Goal: Task Accomplishment & Management: Manage account settings

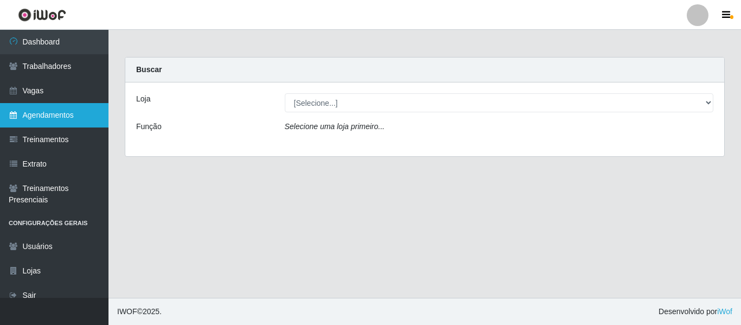
click at [40, 118] on link "Agendamentos" at bounding box center [54, 115] width 108 height 24
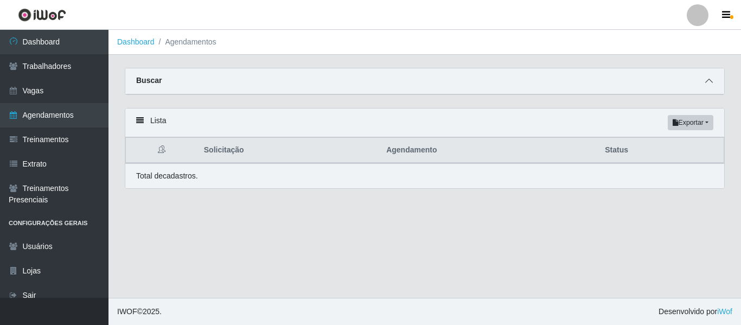
click at [563, 86] on span at bounding box center [708, 81] width 13 height 12
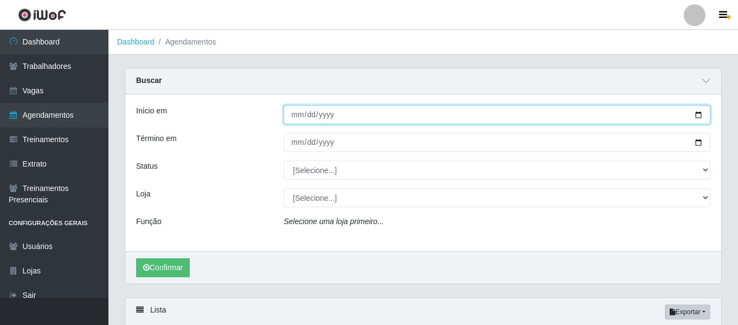
click at [298, 119] on input "Início em" at bounding box center [497, 114] width 427 height 19
click at [563, 116] on input "Início em" at bounding box center [497, 114] width 427 height 19
type input "2025-09-07"
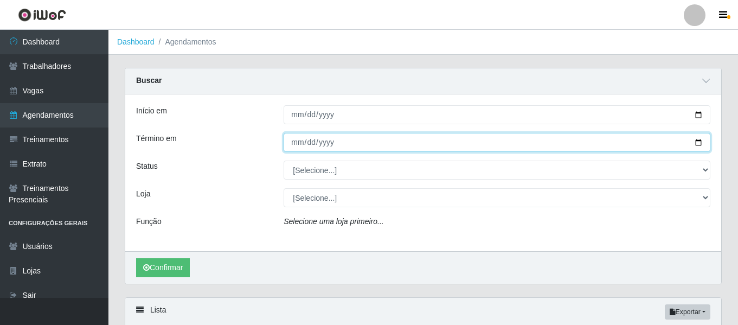
click at [563, 144] on input "Término em" at bounding box center [497, 142] width 427 height 19
type input "2025-09-07"
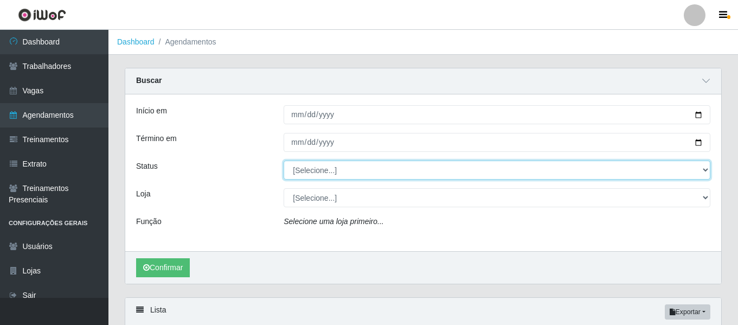
click at [563, 169] on select "[Selecione...] AGENDADO AGUARDANDO LIBERAR EM ANDAMENTO EM REVISÃO FINALIZADO C…" at bounding box center [497, 170] width 427 height 19
select select "AGENDADO"
click at [284, 161] on select "[Selecione...] AGENDADO AGUARDANDO LIBERAR EM ANDAMENTO EM REVISÃO FINALIZADO C…" at bounding box center [497, 170] width 427 height 19
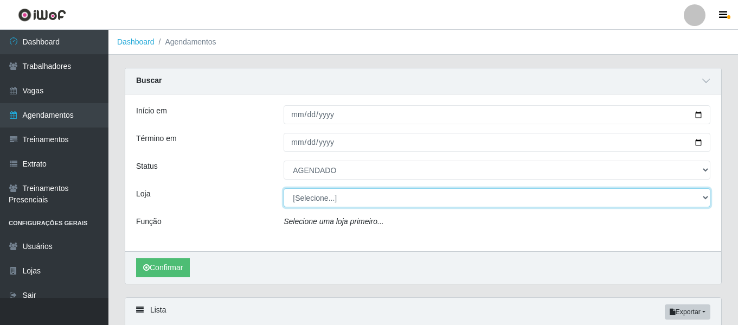
click at [563, 200] on select "[Selecione...] Iskisita Atakado - Shopping Midway Mall" at bounding box center [497, 197] width 427 height 19
select select "424"
click at [284, 189] on select "[Selecione...] Iskisita Atakado - Shopping Midway Mall" at bounding box center [497, 197] width 427 height 19
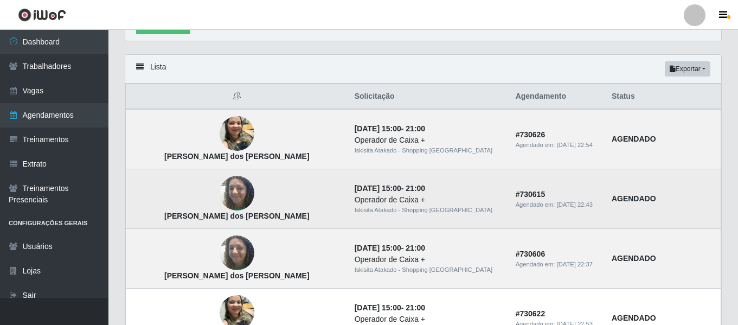
scroll to position [271, 0]
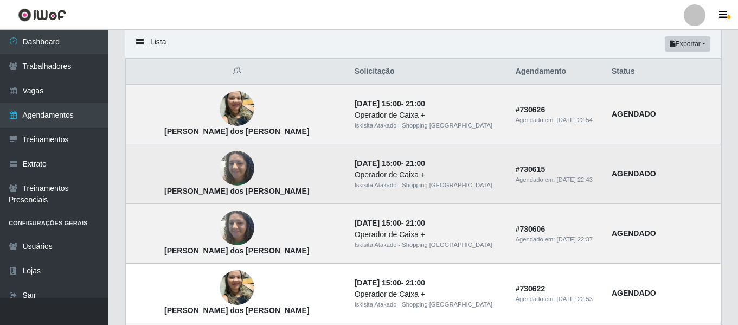
click at [220, 172] on img at bounding box center [237, 168] width 35 height 46
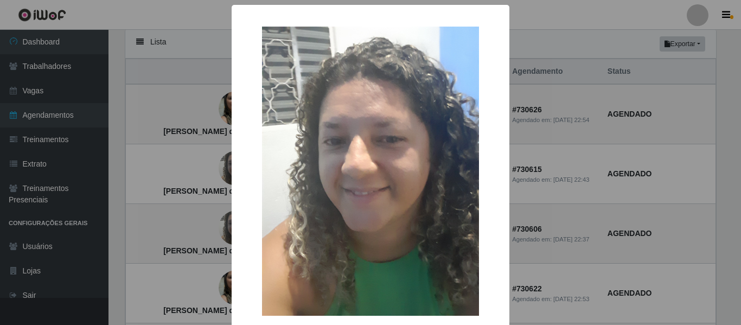
click at [563, 186] on div "× Jeanne dos Santos Silva OK Cancel" at bounding box center [370, 162] width 741 height 325
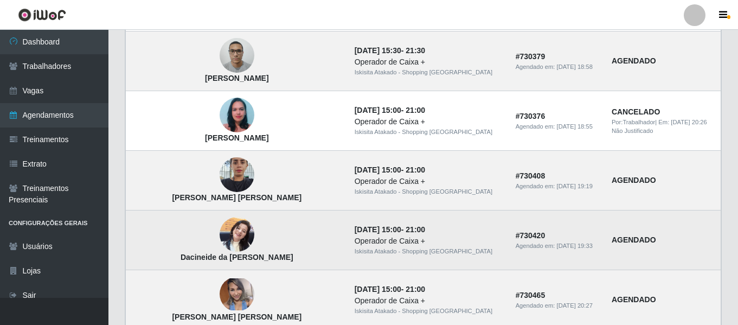
scroll to position [705, 0]
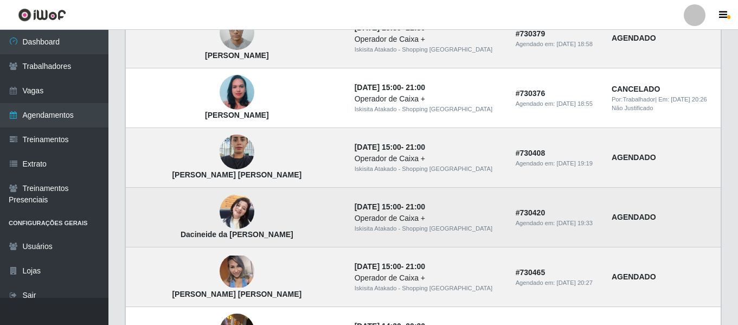
click at [220, 219] on img at bounding box center [237, 212] width 35 height 46
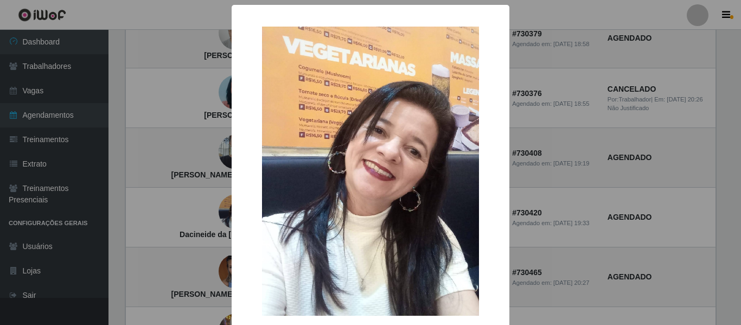
click at [563, 153] on div "× Dacineide da silva bezerra OK Cancel" at bounding box center [370, 162] width 741 height 325
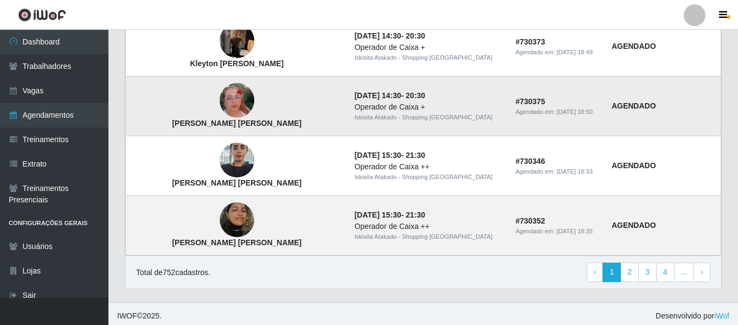
scroll to position [1000, 0]
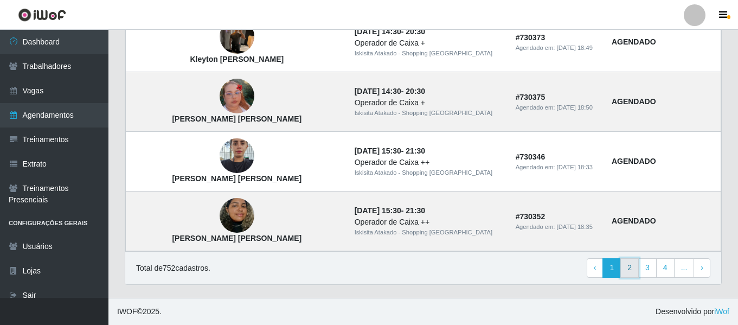
click at [563, 266] on link "2" at bounding box center [629, 268] width 18 height 20
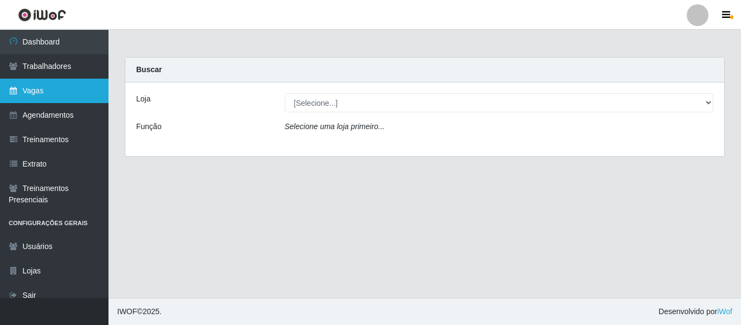
click at [46, 91] on link "Vagas" at bounding box center [54, 91] width 108 height 24
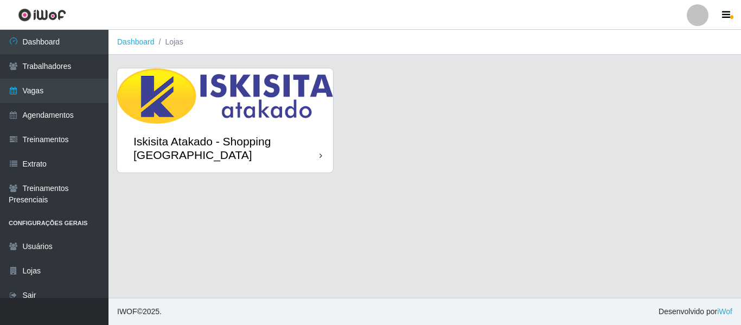
click at [248, 111] on img at bounding box center [225, 95] width 216 height 55
